Goal: Transaction & Acquisition: Purchase product/service

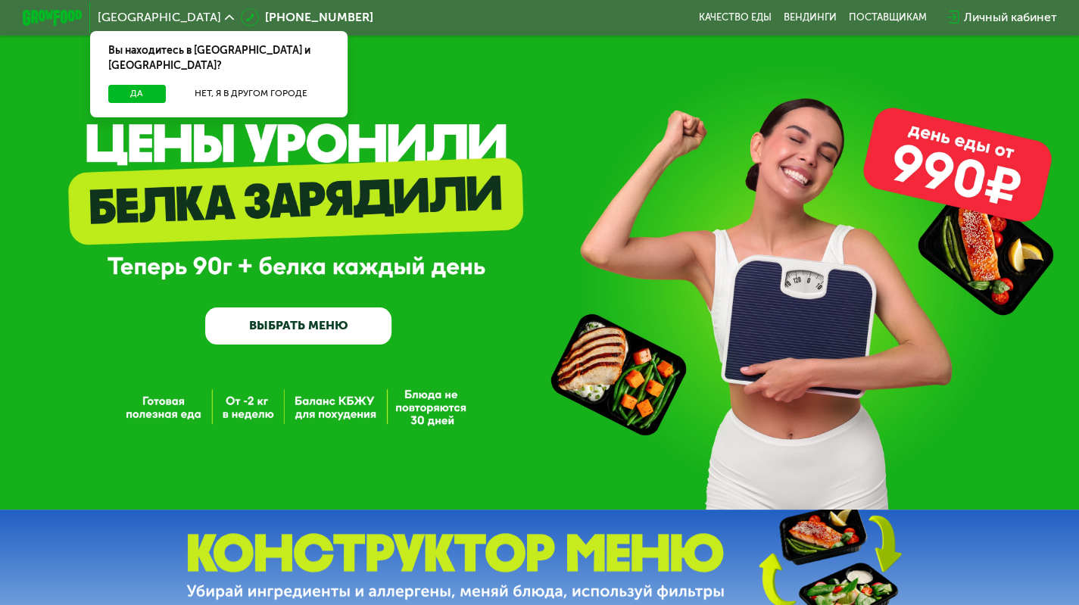
click at [1043, 78] on div "GrowFood — доставка правильного питания ВЫБРАТЬ МЕНЮ" at bounding box center [539, 254] width 1079 height 509
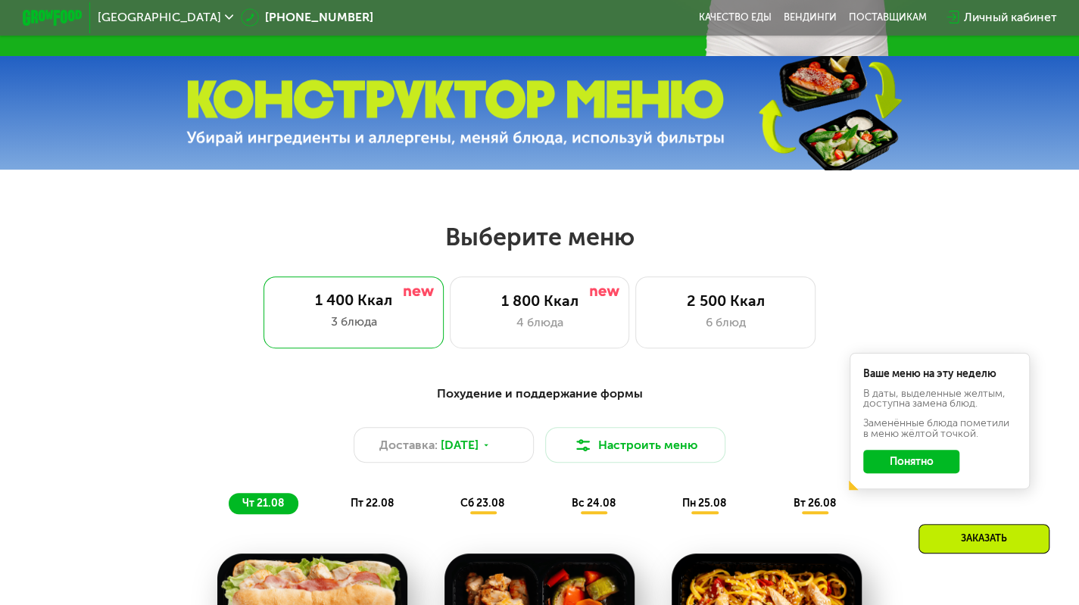
scroll to position [454, 0]
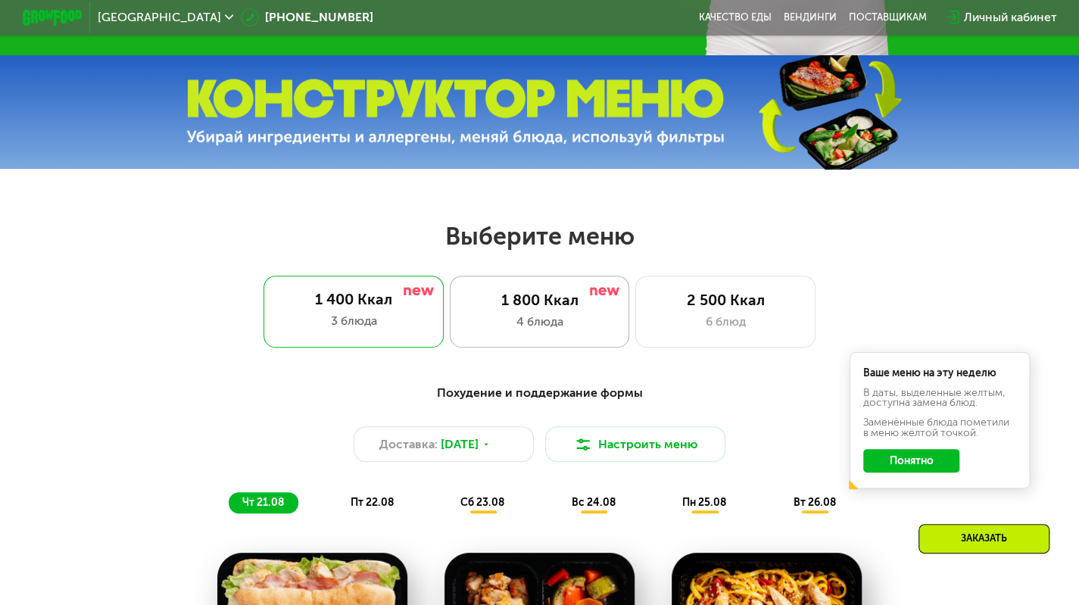
click at [540, 318] on div "4 блюда" at bounding box center [540, 322] width 148 height 18
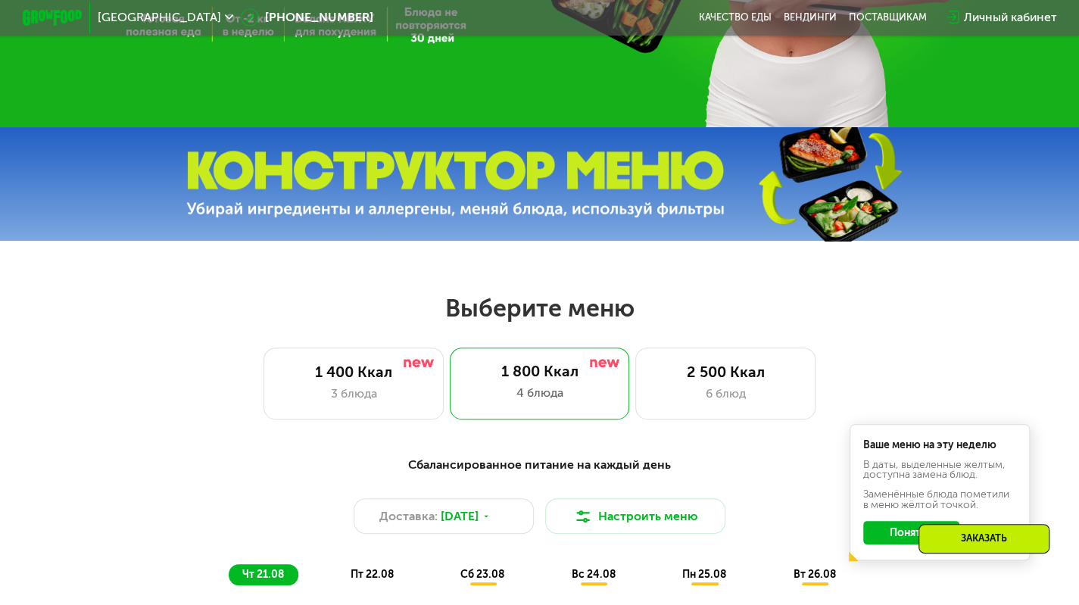
scroll to position [227, 0]
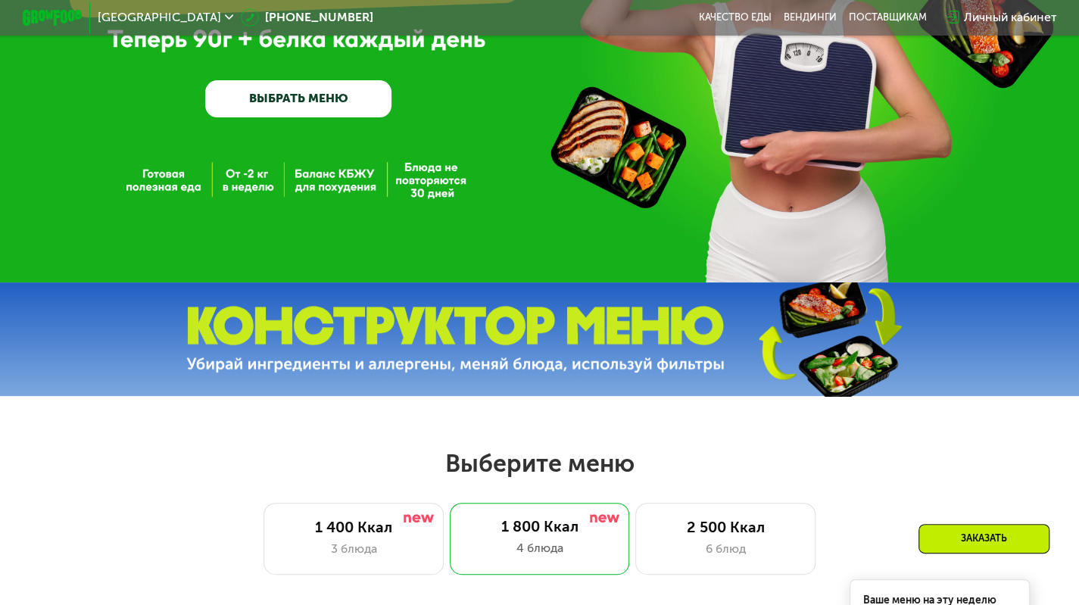
click at [334, 95] on link "ВЫБРАТЬ МЕНЮ" at bounding box center [298, 98] width 186 height 37
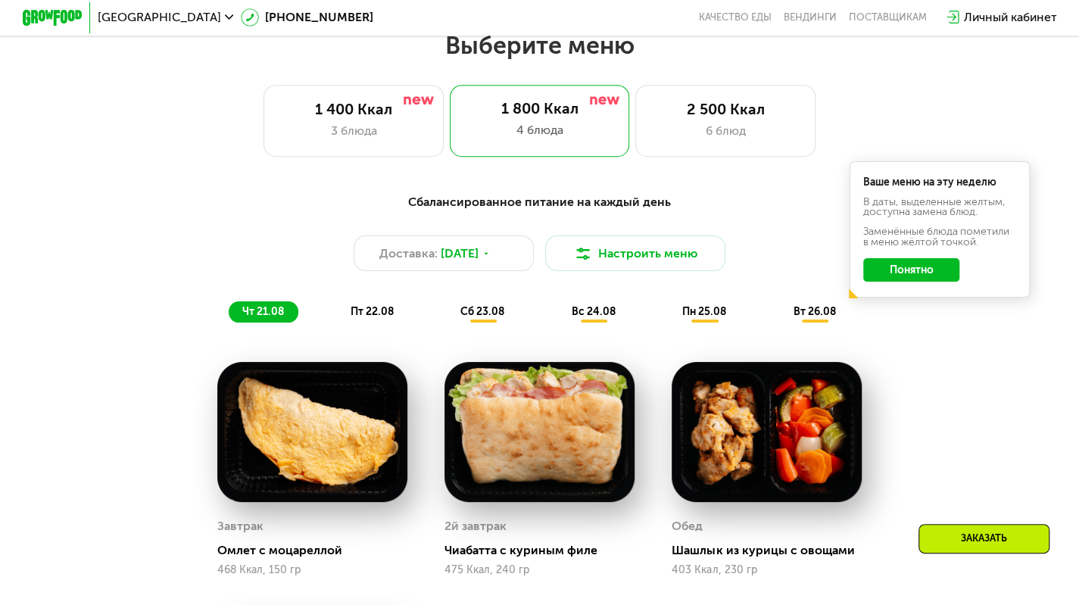
scroll to position [645, 0]
click at [594, 261] on button "Настроить меню" at bounding box center [635, 253] width 180 height 36
click at [476, 263] on span "[DATE]" at bounding box center [460, 254] width 38 height 18
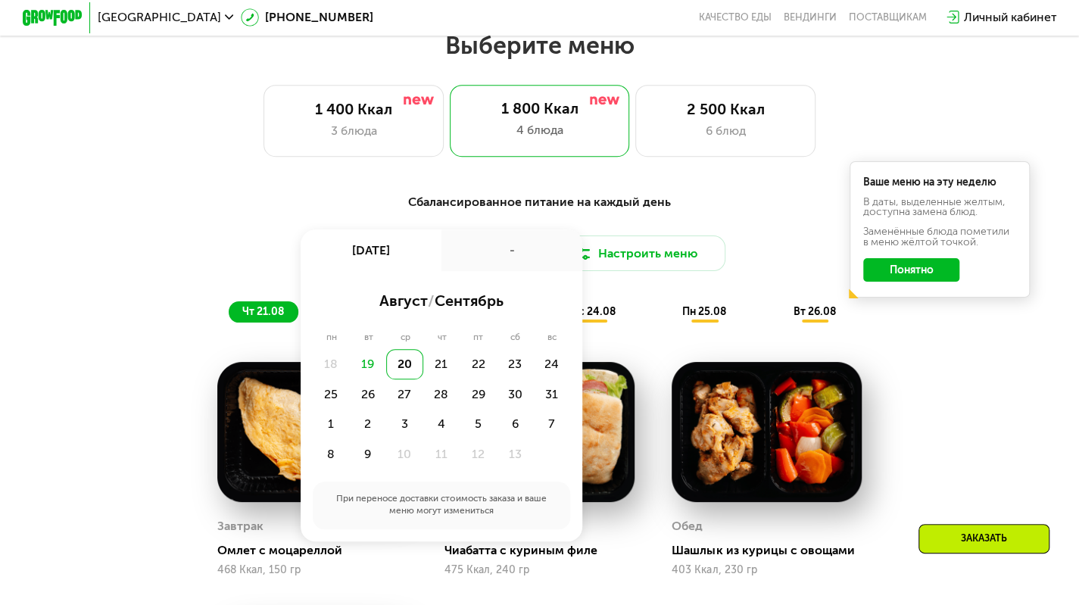
drag, startPoint x: 780, startPoint y: 198, endPoint x: 783, endPoint y: 205, distance: 7.8
click at [780, 198] on div "Сбалансированное питание на каждый день Доставка: [DATE] авг, ср - август / сен…" at bounding box center [539, 258] width 905 height 148
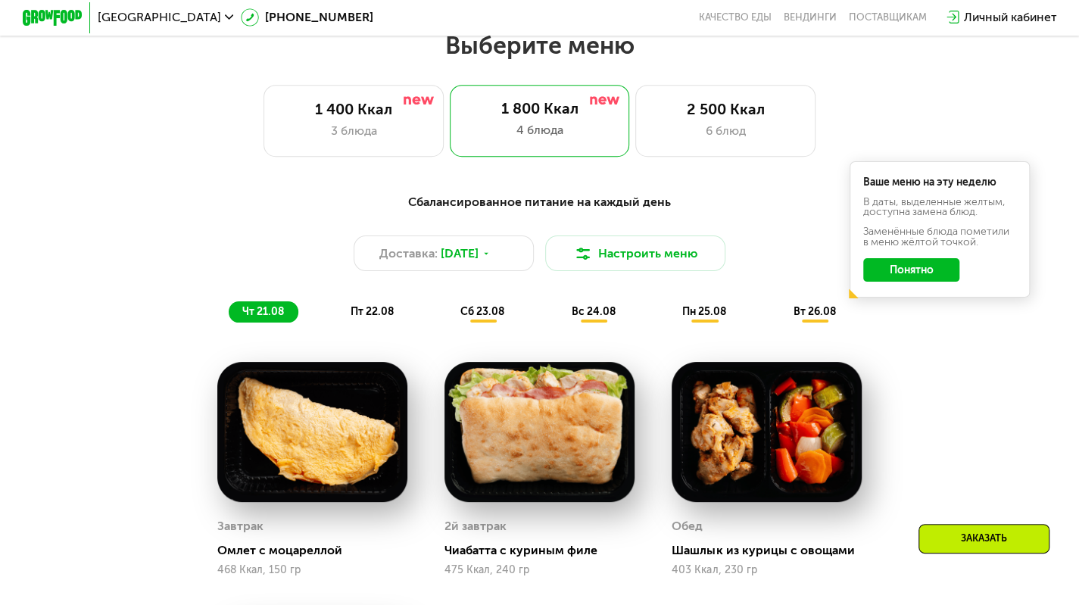
click at [905, 273] on button "Понятно" at bounding box center [911, 270] width 96 height 24
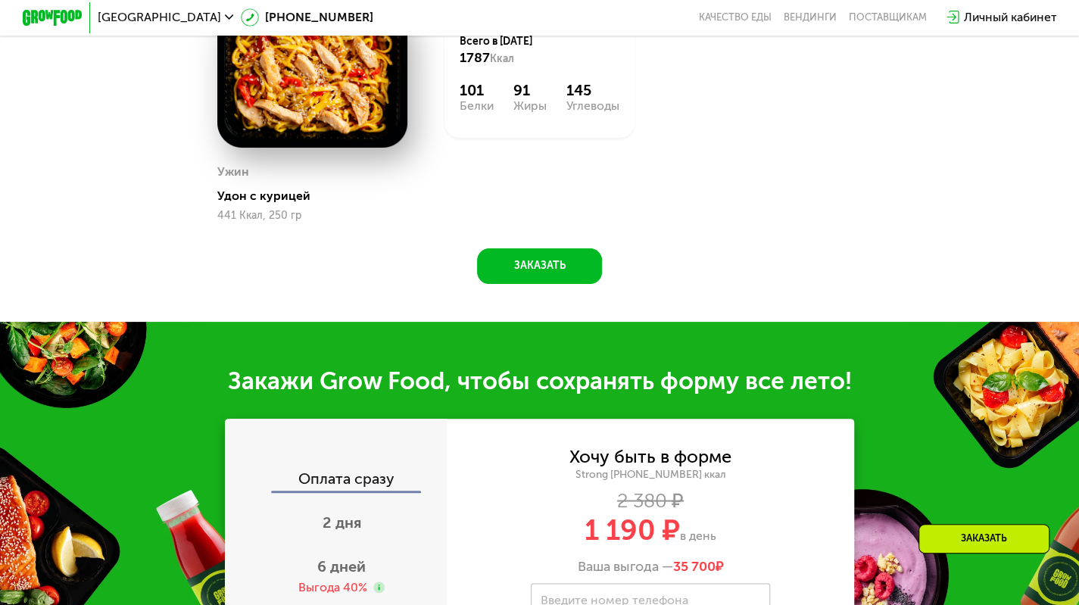
scroll to position [1478, 0]
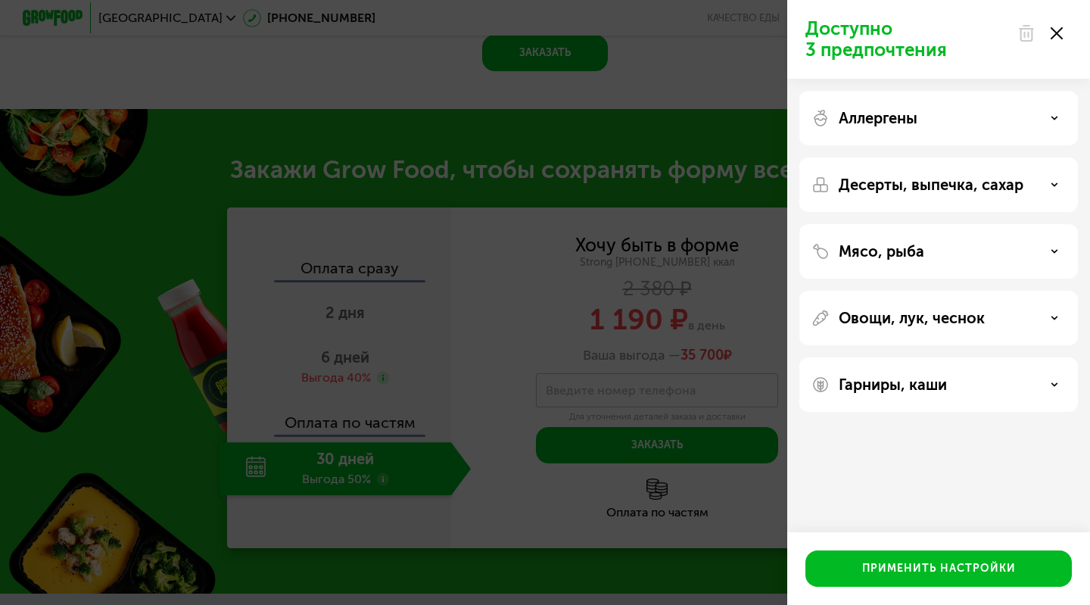
click at [581, 125] on div "Доступно 3 предпочтения Аллергены Десерты, выпечка, сахар Мясо, рыба Овощи, лук…" at bounding box center [545, 302] width 1090 height 605
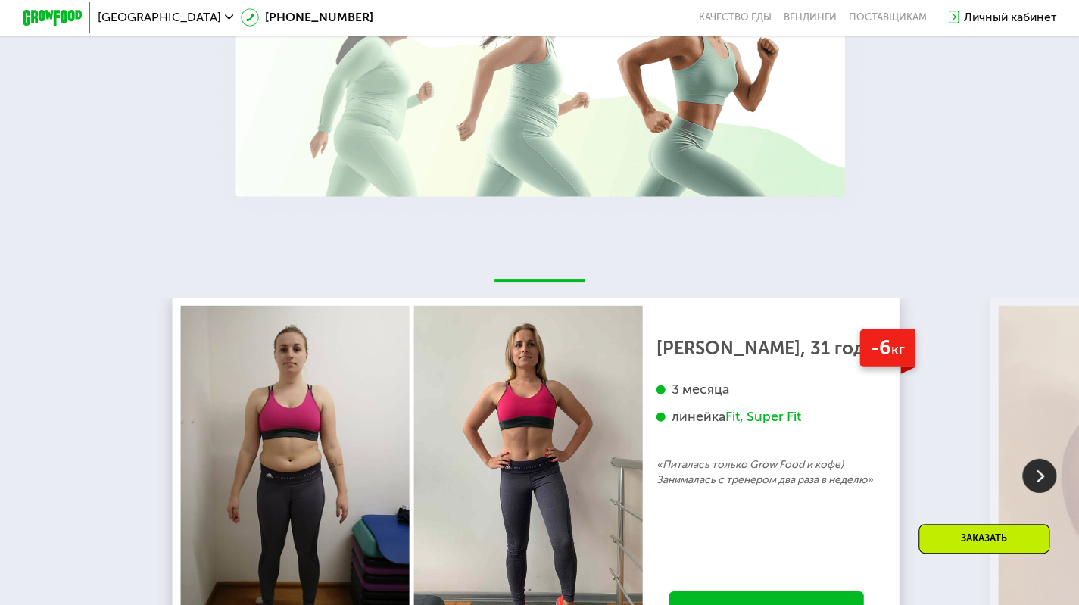
scroll to position [2310, 0]
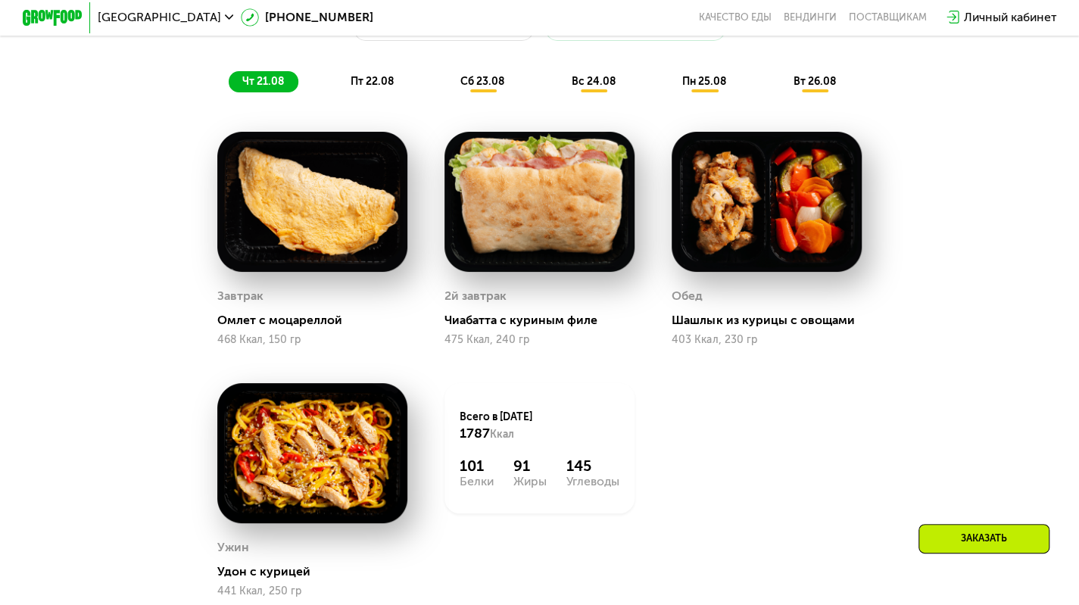
scroll to position [796, 0]
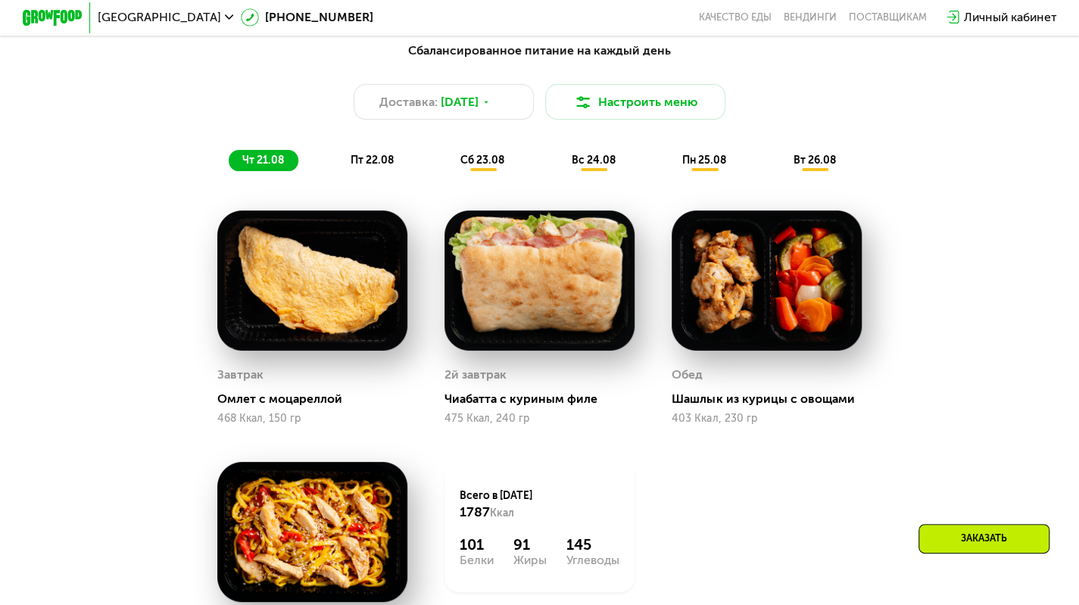
click at [372, 167] on span "пт 22.08" at bounding box center [371, 160] width 43 height 13
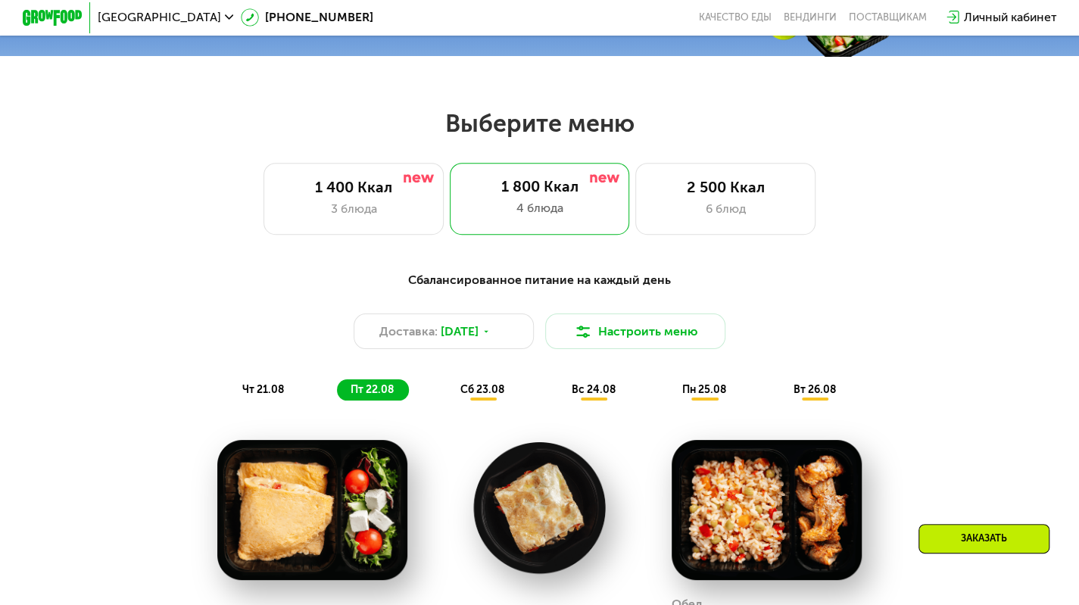
scroll to position [569, 0]
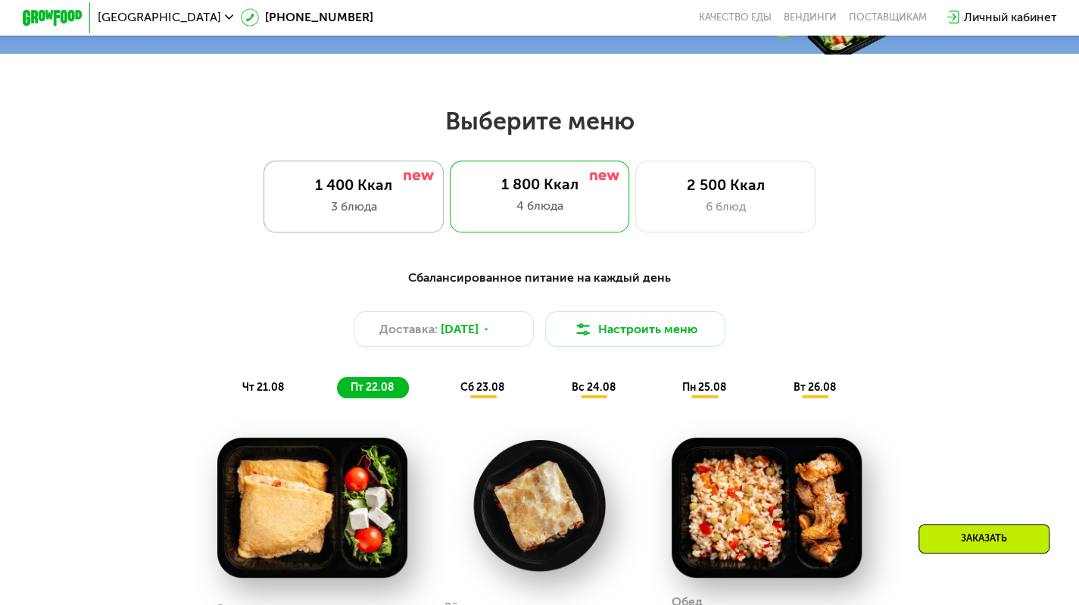
click at [385, 185] on div "1 400 Ккал" at bounding box center [353, 185] width 148 height 18
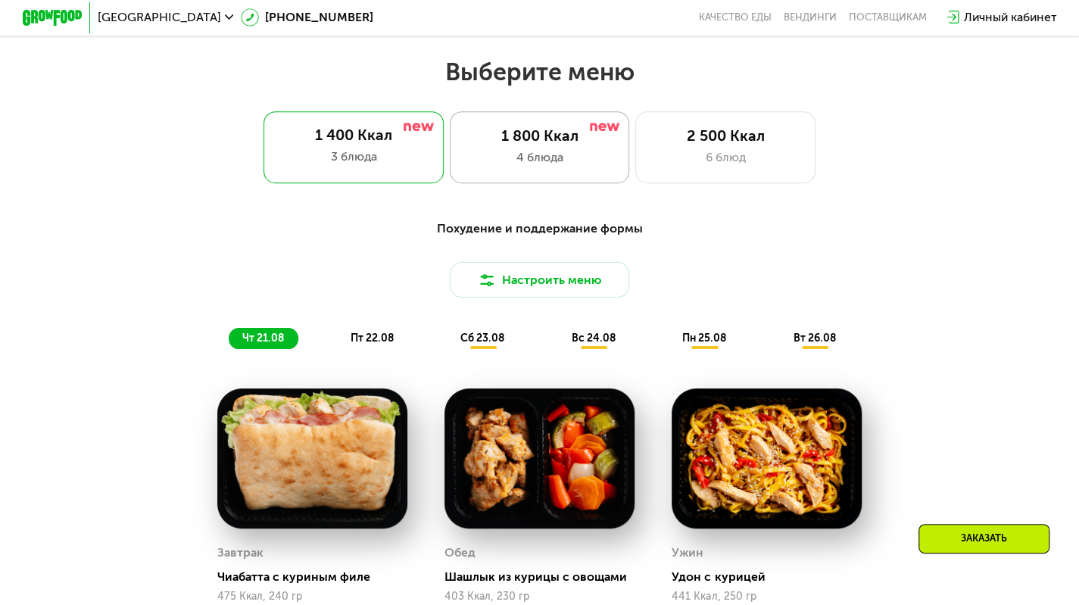
scroll to position [796, 0]
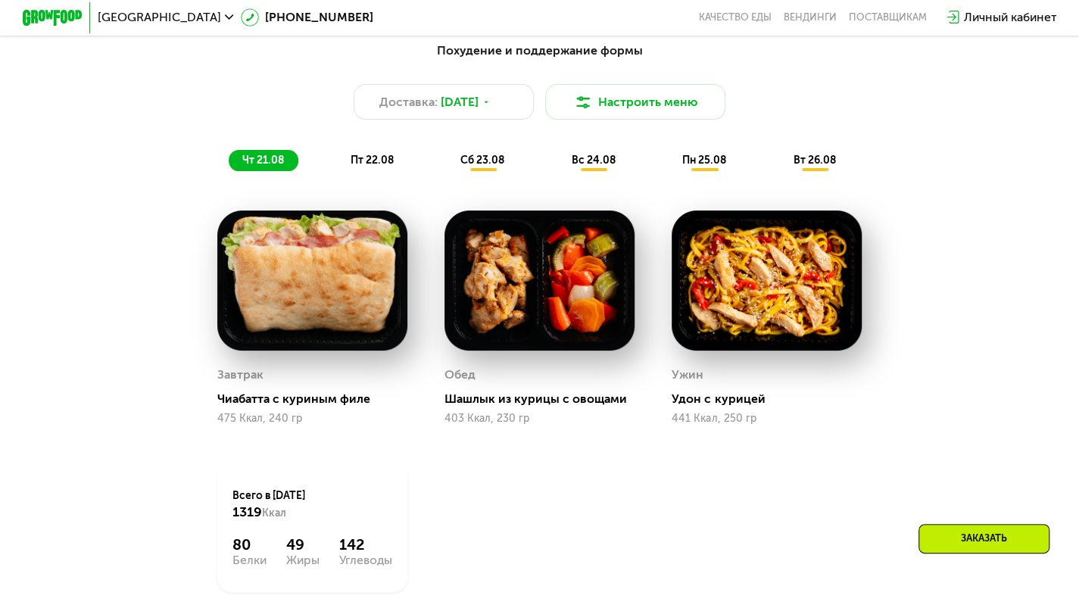
click at [357, 152] on div "Похудение и поддержание формы Доставка: [DATE] Настроить меню чт 21.08 пт 22.08…" at bounding box center [539, 106] width 887 height 129
click at [357, 166] on span "пт 22.08" at bounding box center [371, 160] width 43 height 13
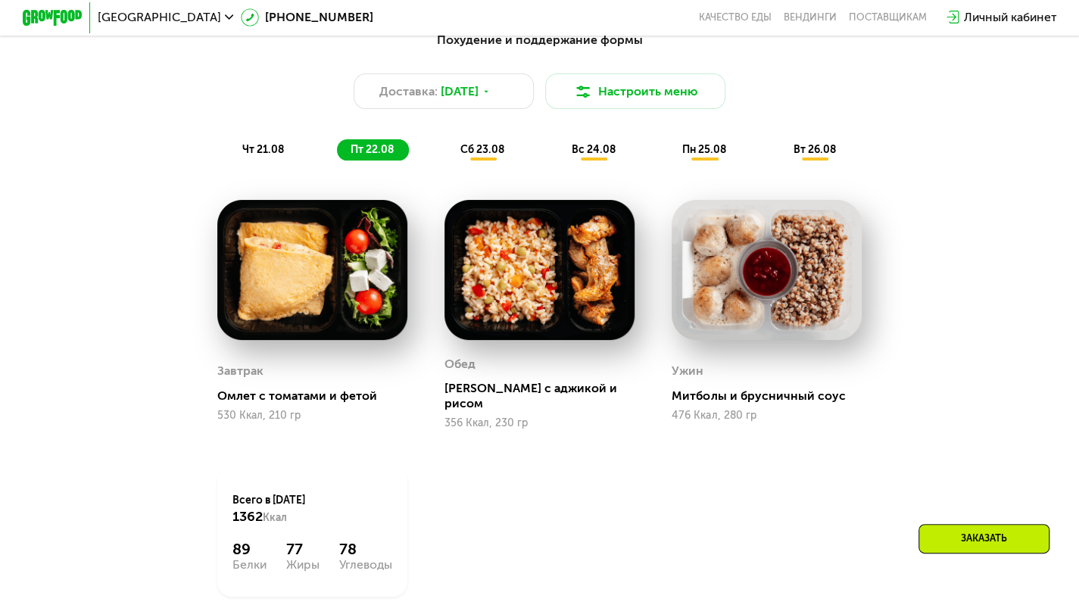
scroll to position [872, 0]
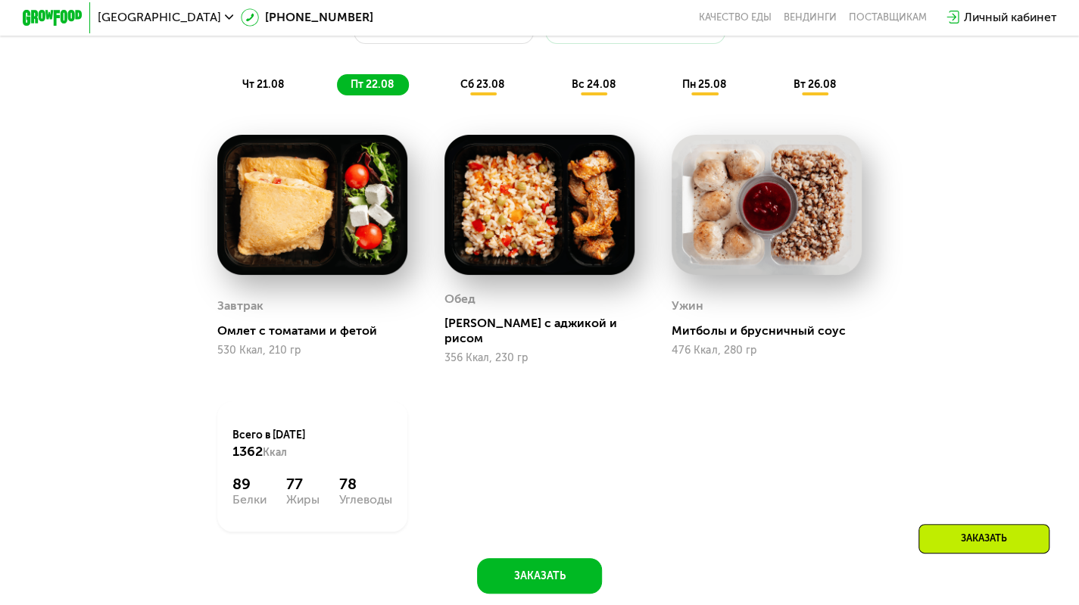
click at [1054, 263] on div "Похудение и поддержание формы Доставка: [DATE] Настроить меню чт 21.08 пт 22.08…" at bounding box center [539, 288] width 1079 height 687
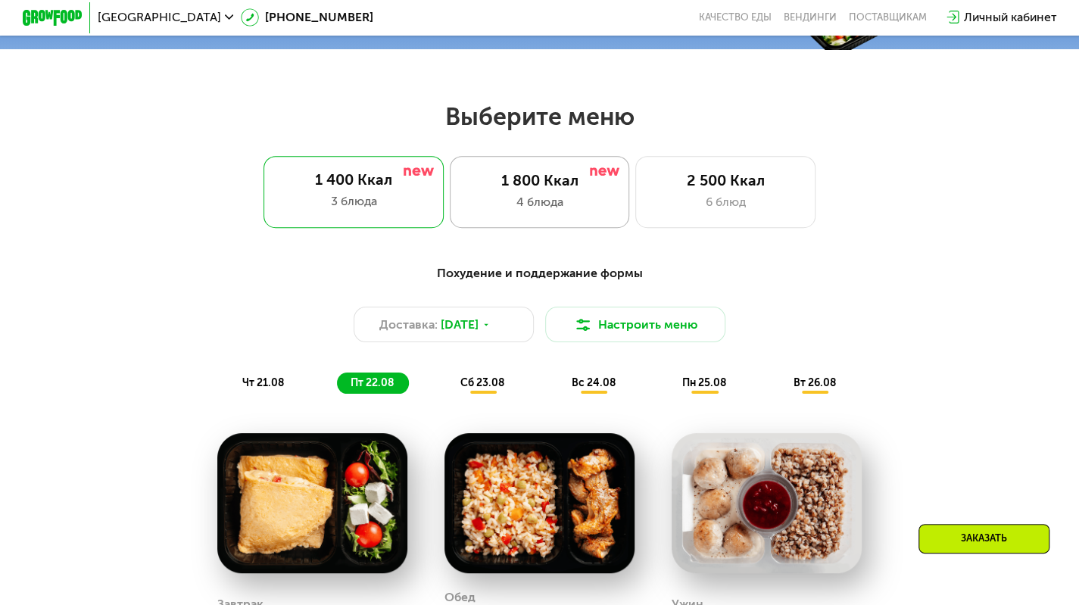
scroll to position [569, 0]
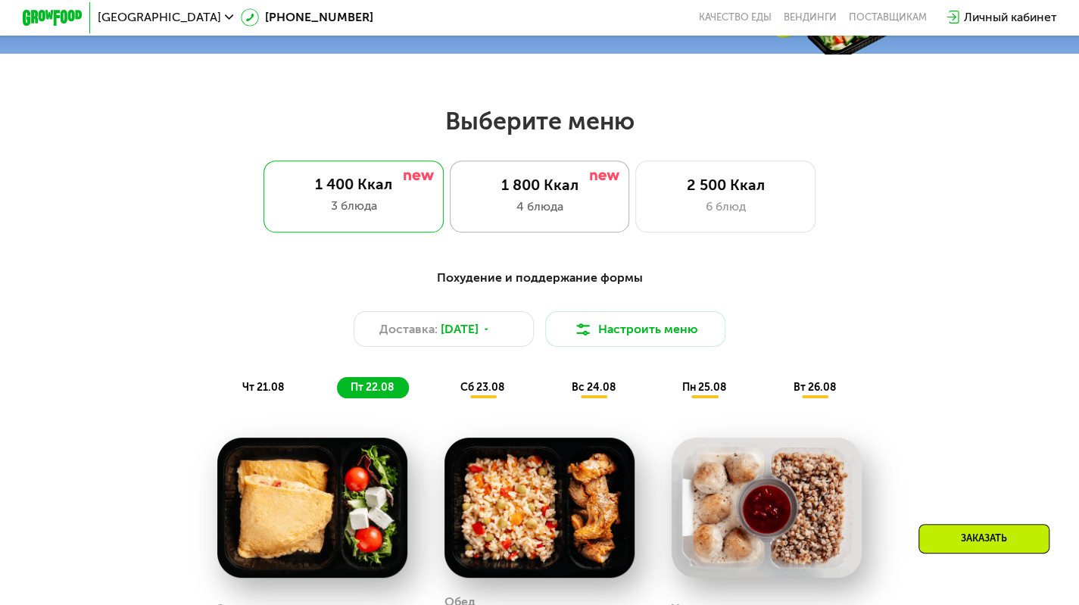
click at [635, 200] on div "1 800 Ккал 4 блюда" at bounding box center [725, 196] width 180 height 72
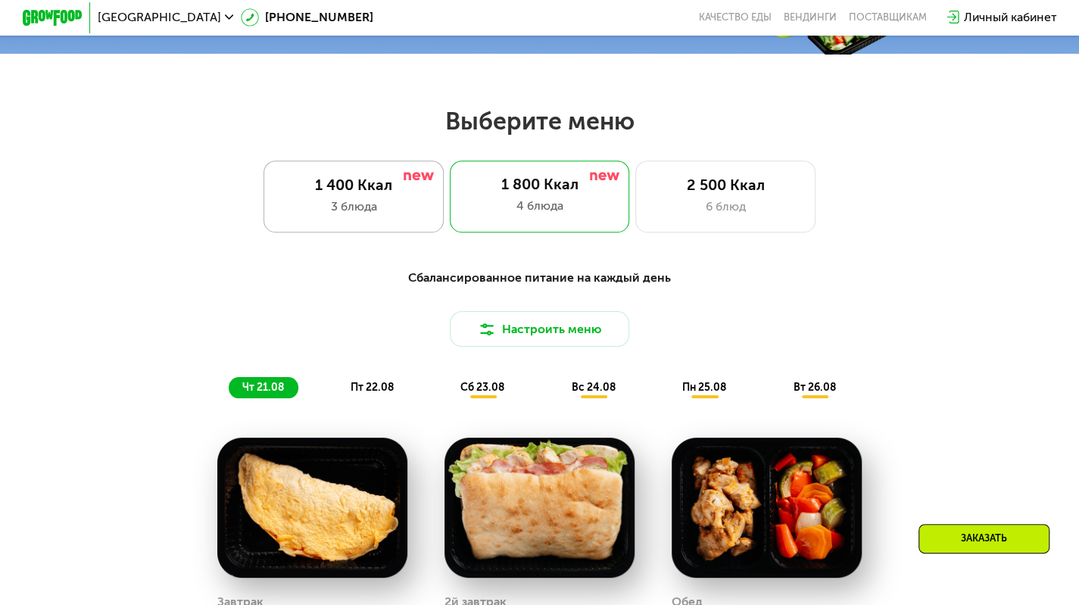
click at [365, 195] on div "1 400 Ккал" at bounding box center [353, 185] width 148 height 18
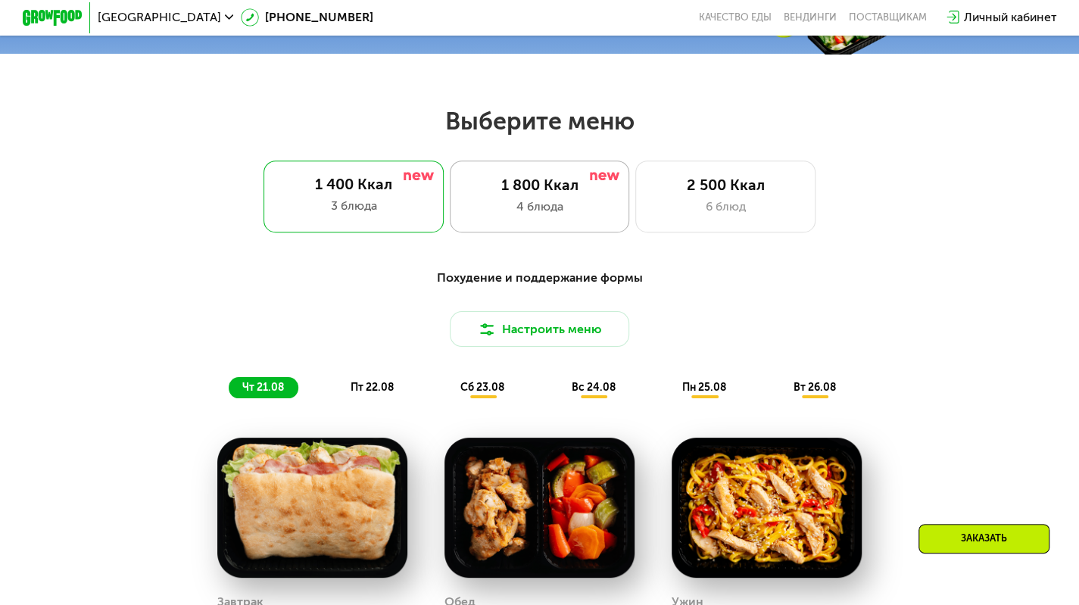
click at [545, 207] on div "4 блюда" at bounding box center [540, 207] width 148 height 18
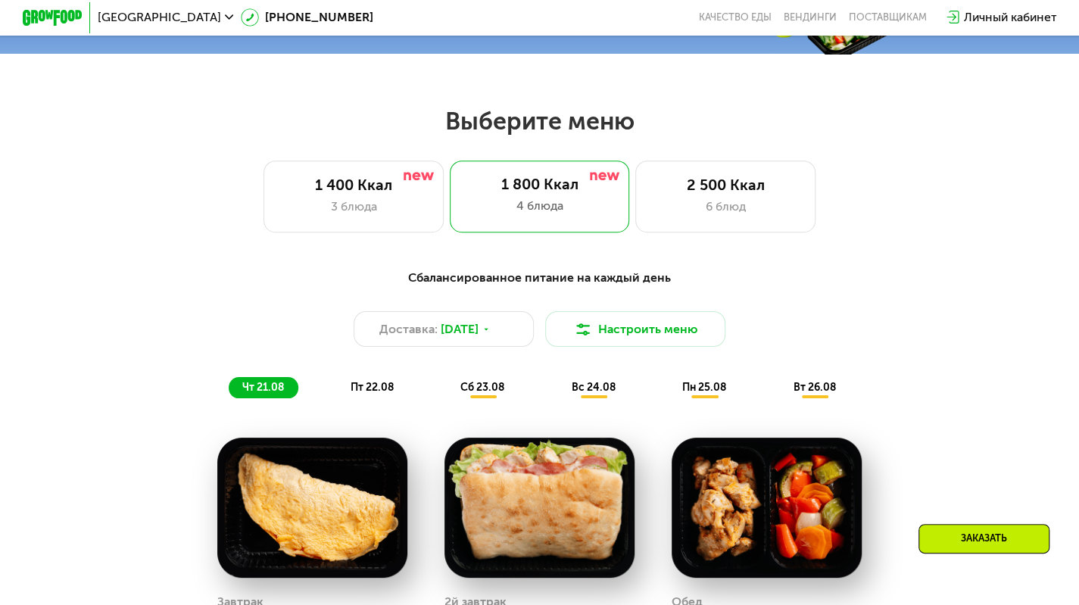
click at [388, 394] on span "пт 22.08" at bounding box center [371, 387] width 43 height 13
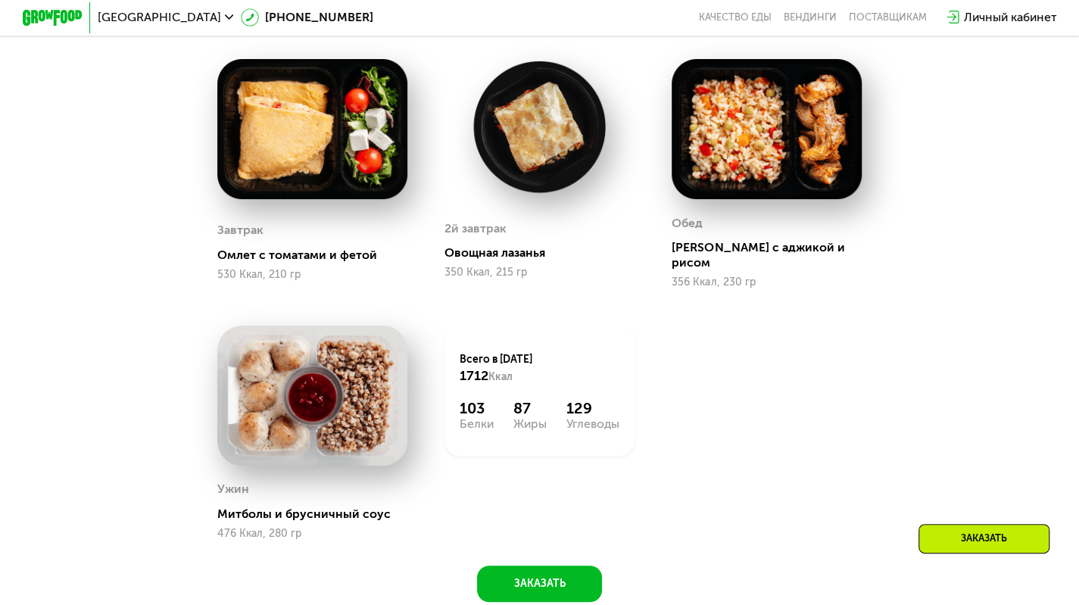
scroll to position [721, 0]
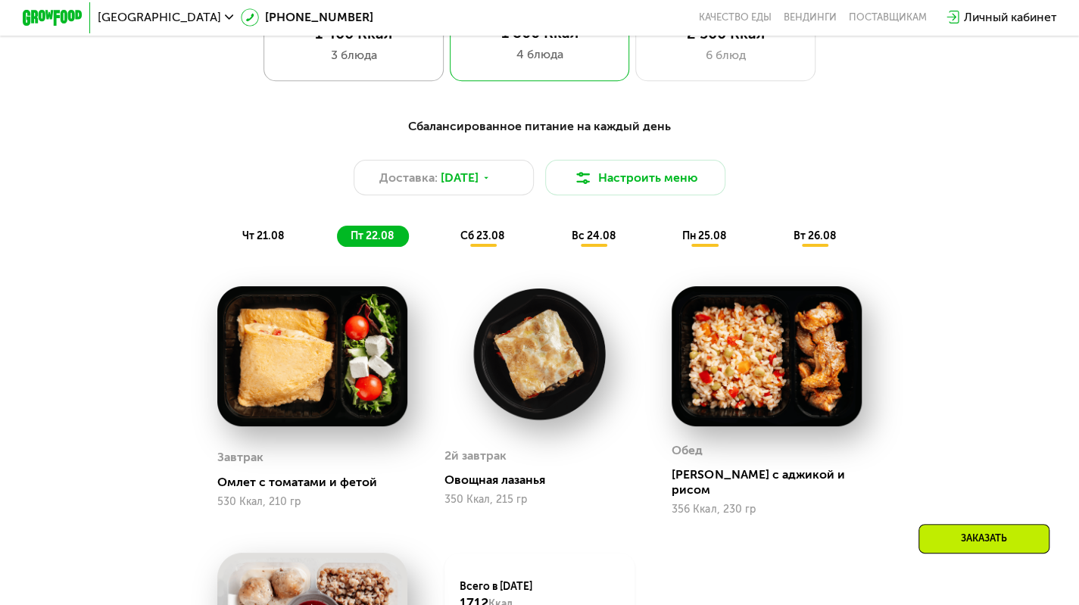
drag, startPoint x: 380, startPoint y: 20, endPoint x: 383, endPoint y: 42, distance: 22.2
click at [382, 25] on div "Москва [PHONE_NUMBER] Качество еды [PERSON_NAME] поставщикам Личный кабинет" at bounding box center [539, 18] width 1048 height 33
click at [380, 64] on div "3 блюда" at bounding box center [353, 55] width 148 height 18
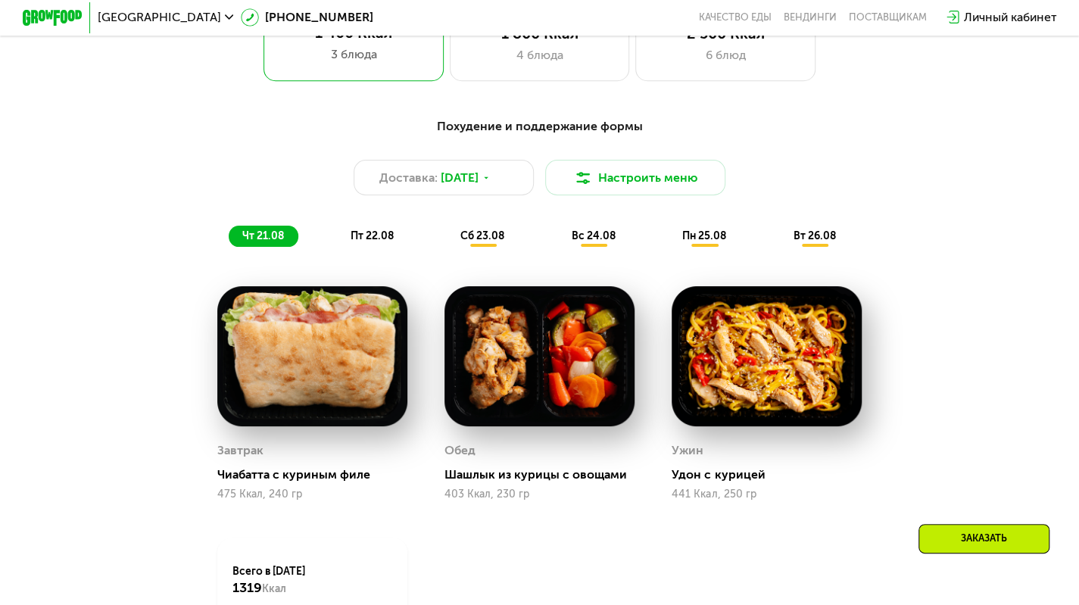
click at [484, 242] on span "сб 23.08" at bounding box center [482, 235] width 44 height 13
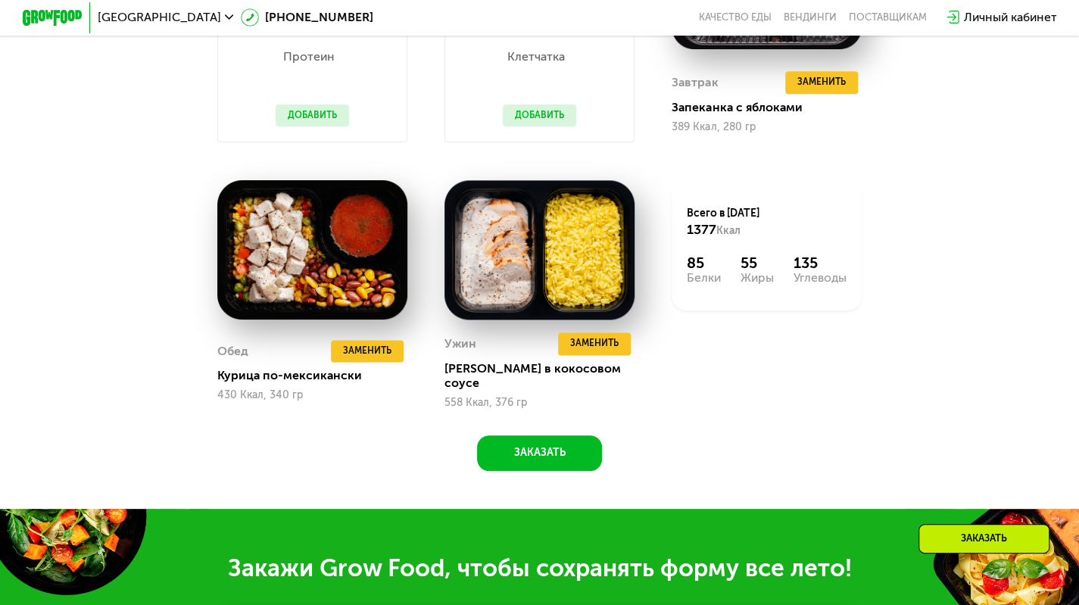
scroll to position [1099, 0]
